Goal: Transaction & Acquisition: Subscribe to service/newsletter

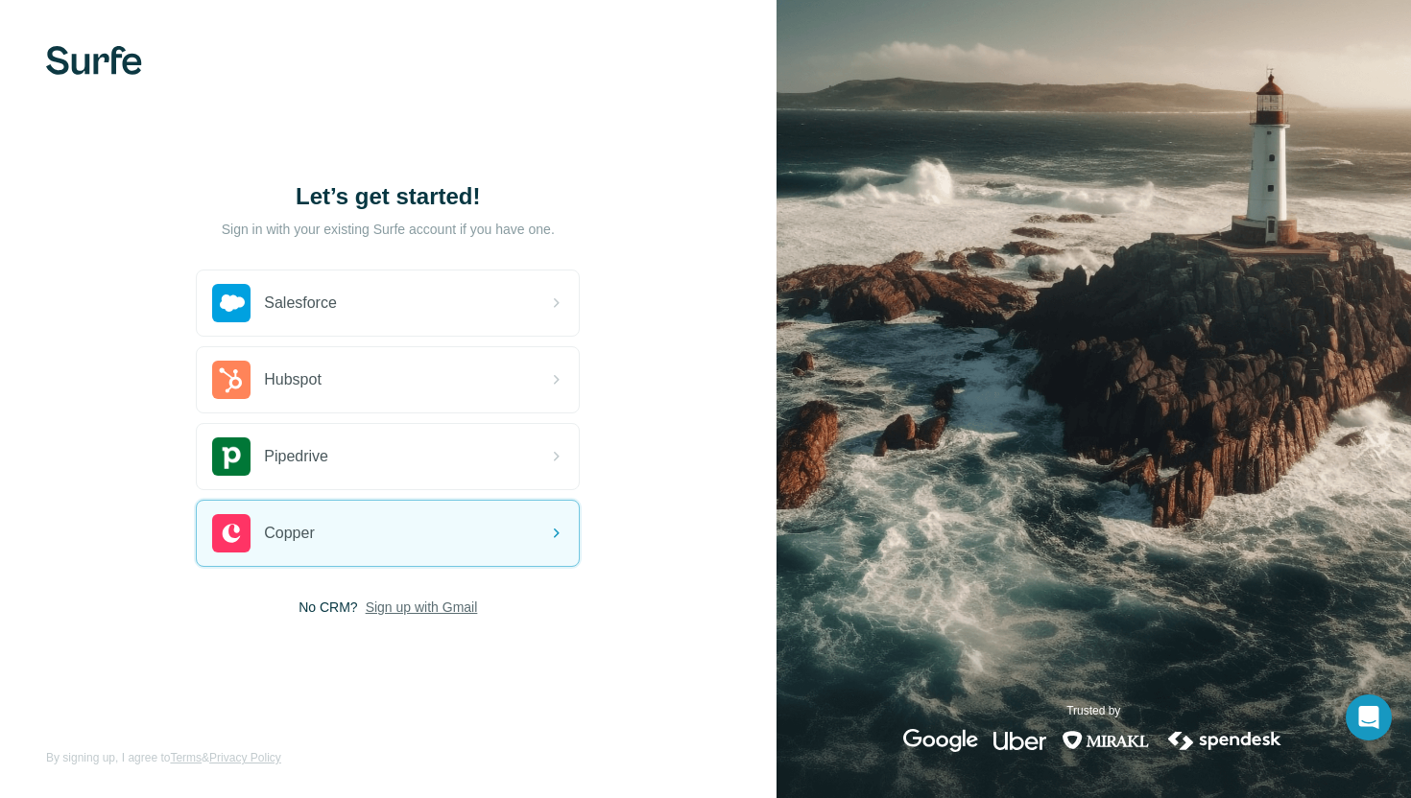
click at [400, 610] on span "Sign up with Gmail" at bounding box center [422, 607] width 112 height 19
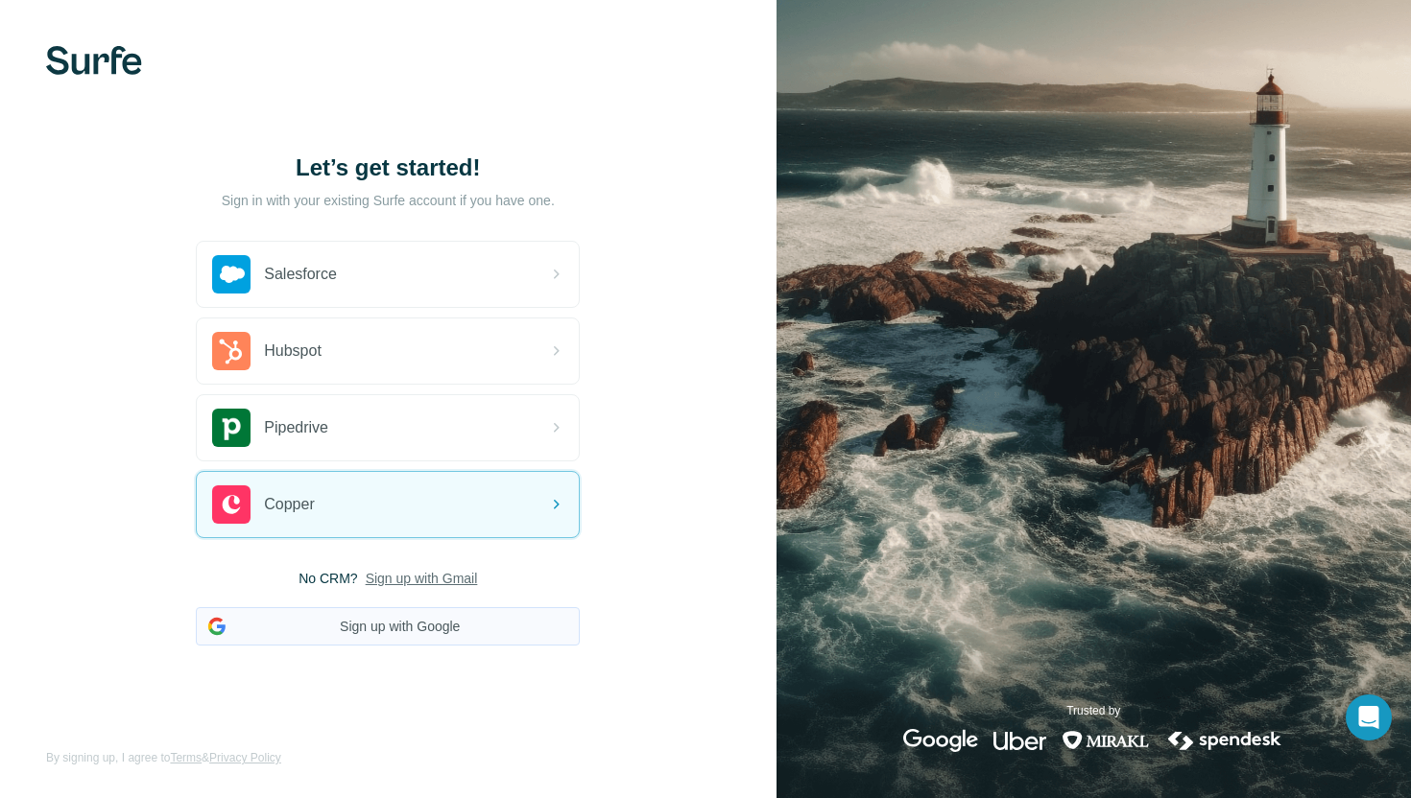
click at [400, 639] on button "Sign up with Google" at bounding box center [388, 626] width 384 height 38
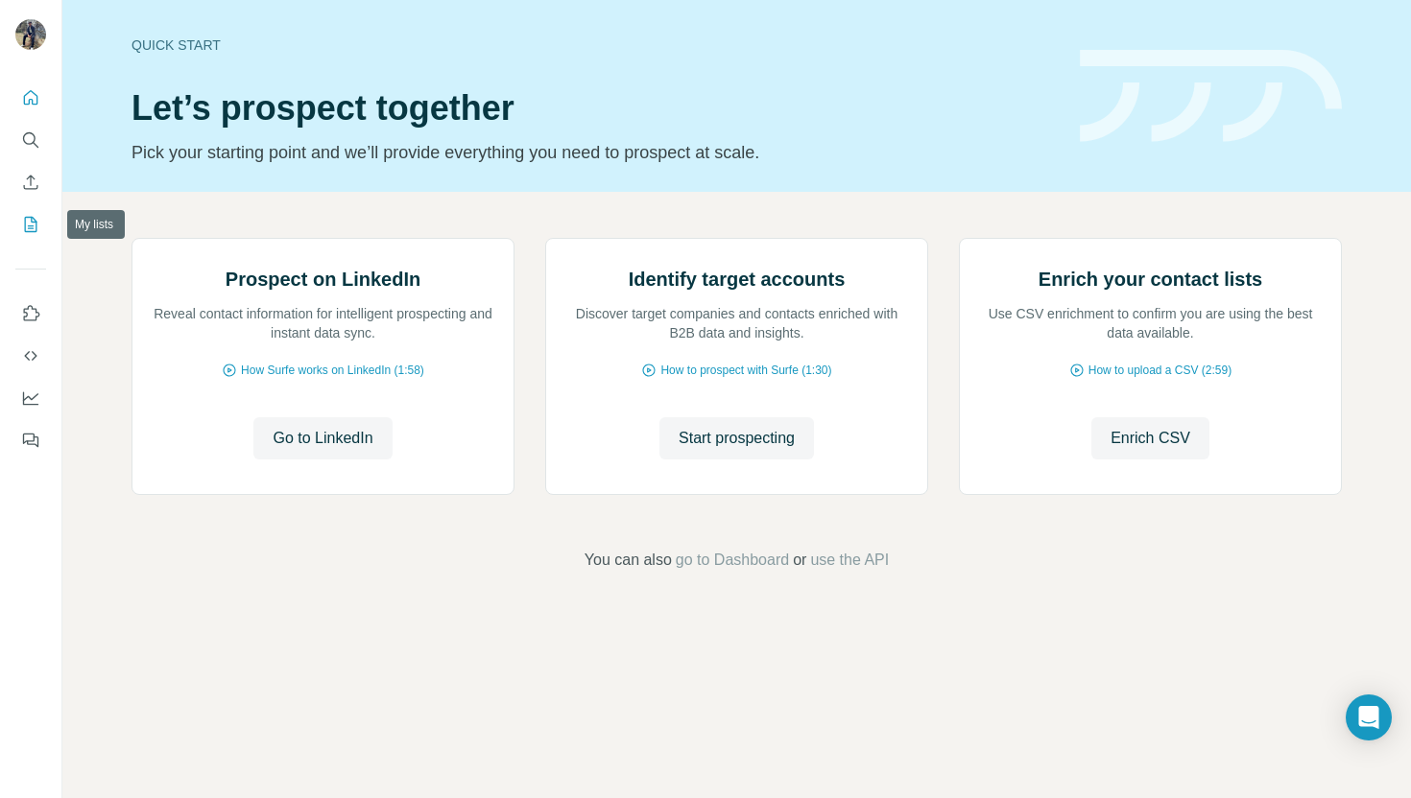
click at [30, 221] on icon "My lists" at bounding box center [30, 224] width 19 height 19
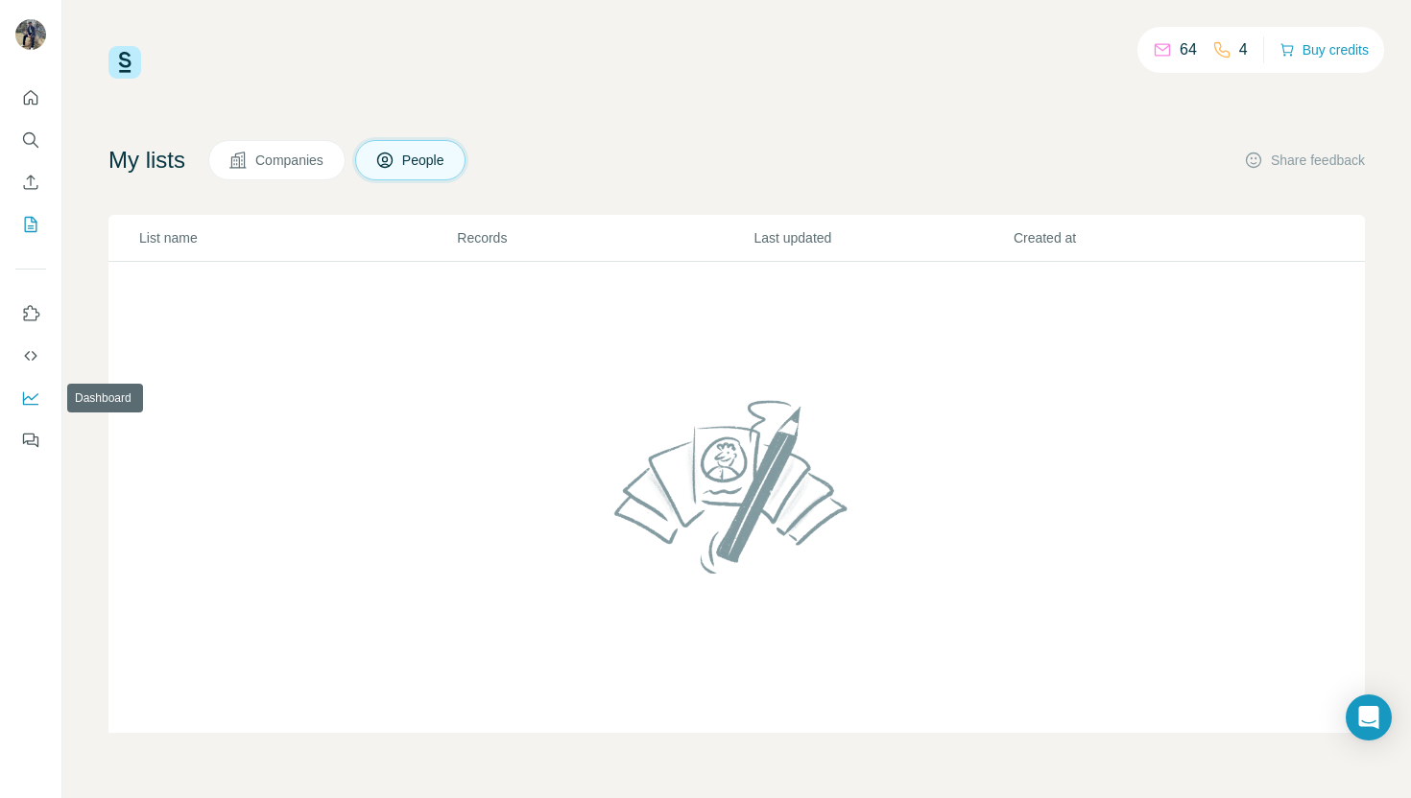
click at [25, 400] on icon "Dashboard" at bounding box center [30, 398] width 19 height 19
click at [30, 171] on button "Enrich CSV" at bounding box center [30, 182] width 31 height 35
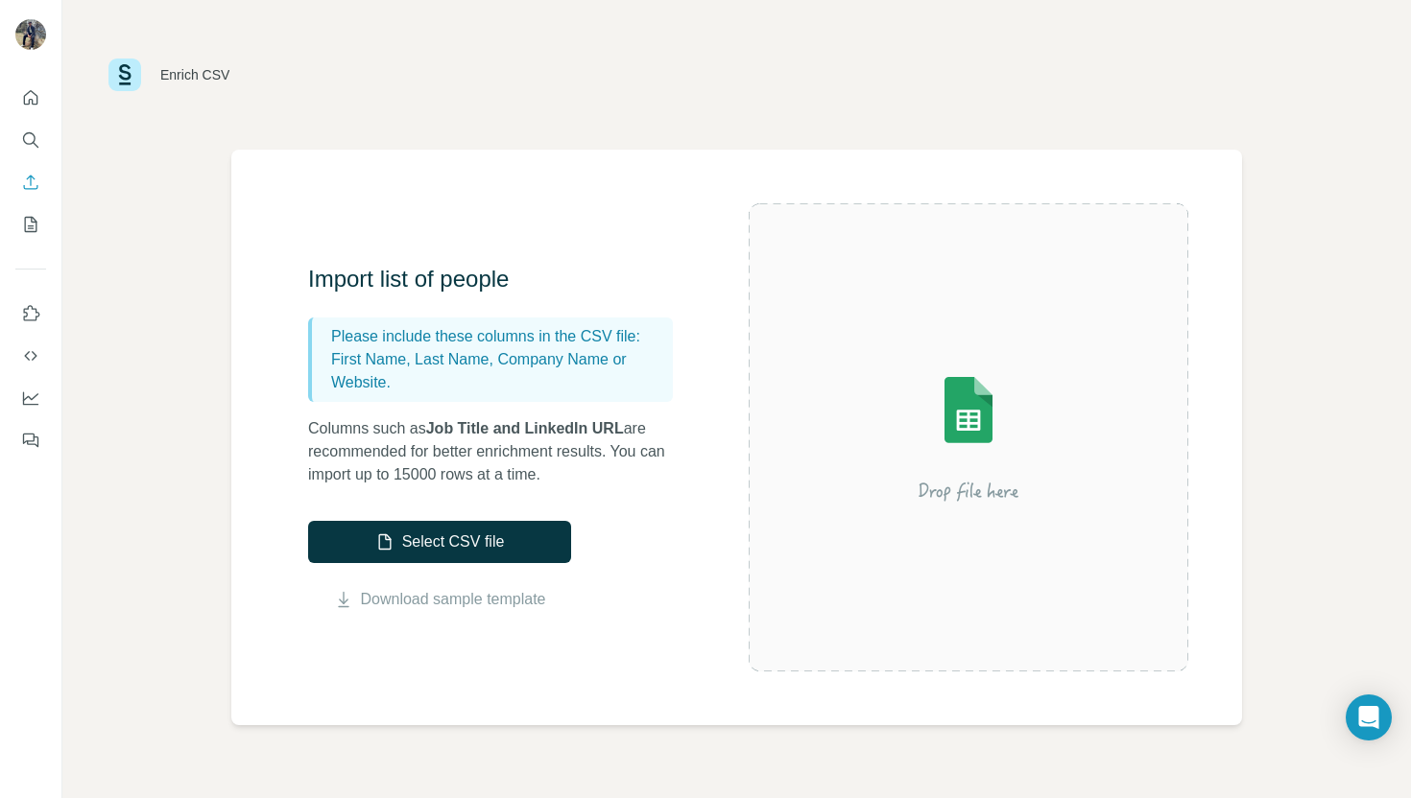
click at [926, 428] on img at bounding box center [968, 437] width 345 height 230
